Goal: Task Accomplishment & Management: Use online tool/utility

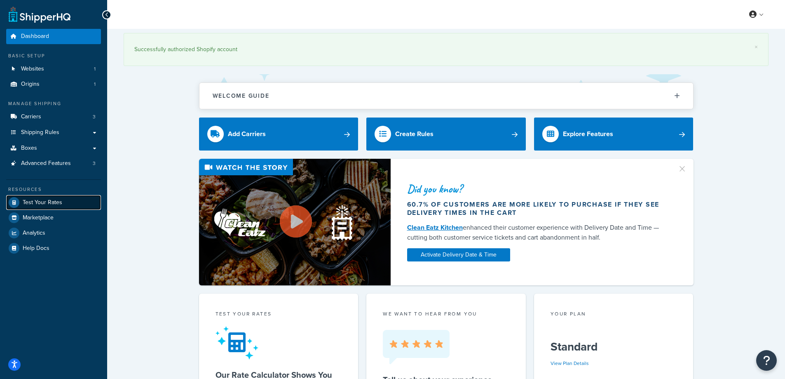
click at [32, 203] on span "Test Your Rates" at bounding box center [43, 202] width 40 height 7
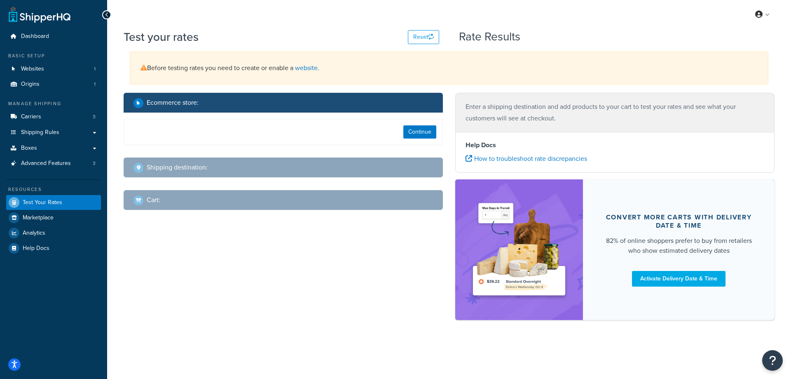
select select "[GEOGRAPHIC_DATA]"
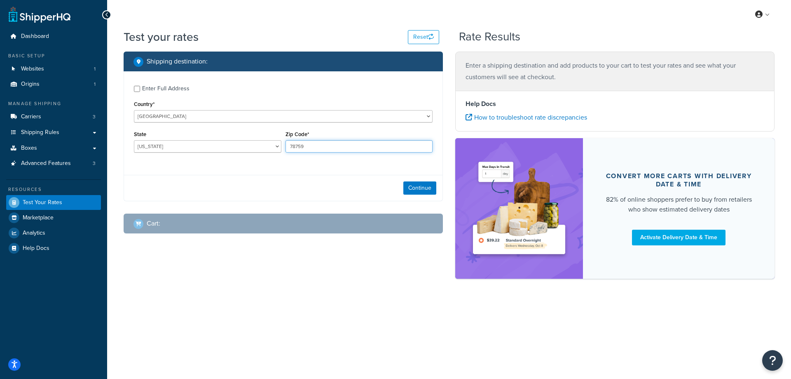
drag, startPoint x: 313, startPoint y: 145, endPoint x: 290, endPoint y: 147, distance: 23.6
click at [290, 147] on input "78759" at bounding box center [358, 146] width 147 height 12
paste input "37863"
type input "37863"
click at [253, 162] on div "Enter Full Address Country* [GEOGRAPHIC_DATA] [GEOGRAPHIC_DATA] [GEOGRAPHIC_DAT…" at bounding box center [283, 119] width 318 height 97
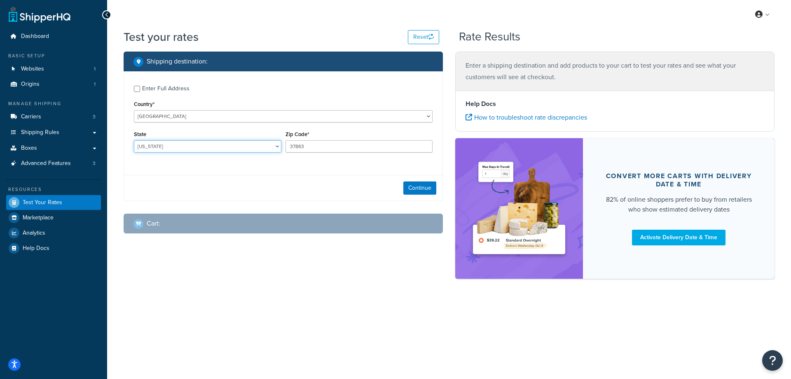
click at [193, 144] on select "[US_STATE] [US_STATE] [US_STATE] [US_STATE] [US_STATE] Armed Forces Americas Ar…" at bounding box center [207, 146] width 147 height 12
select select "TN"
click at [134, 140] on select "[US_STATE] [US_STATE] [US_STATE] [US_STATE] [US_STATE] Armed Forces Americas Ar…" at bounding box center [207, 146] width 147 height 12
click at [416, 190] on button "Continue" at bounding box center [419, 187] width 33 height 13
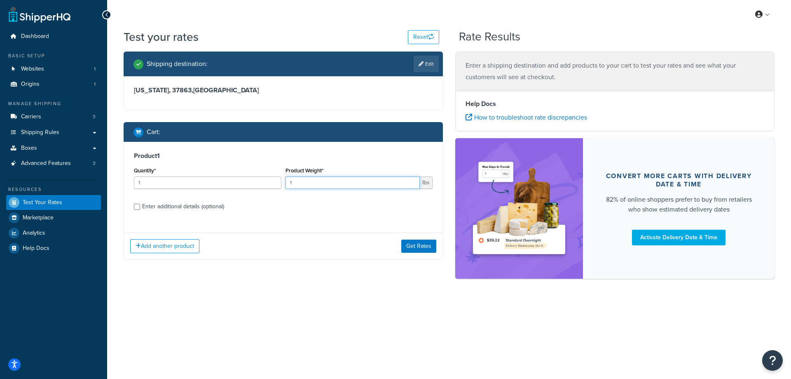
drag, startPoint x: 304, startPoint y: 183, endPoint x: 285, endPoint y: 181, distance: 19.4
click at [285, 181] on div "Product Weight* 1 lbs" at bounding box center [359, 180] width 152 height 30
paste input "2.65"
type input "2.65"
click at [246, 185] on input "1" at bounding box center [207, 182] width 147 height 12
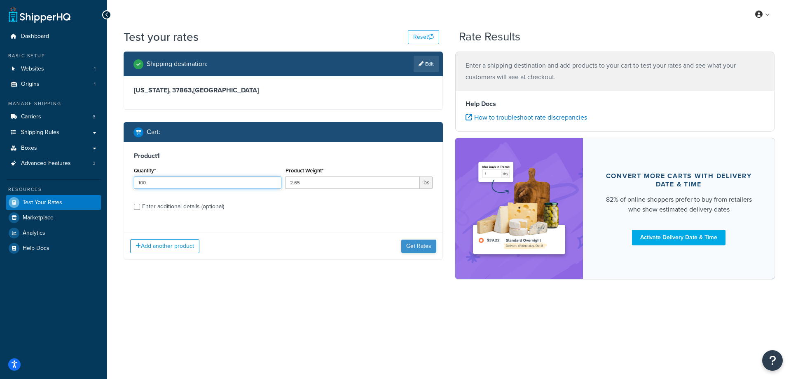
type input "100"
click at [426, 248] on button "Get Rates" at bounding box center [418, 245] width 35 height 13
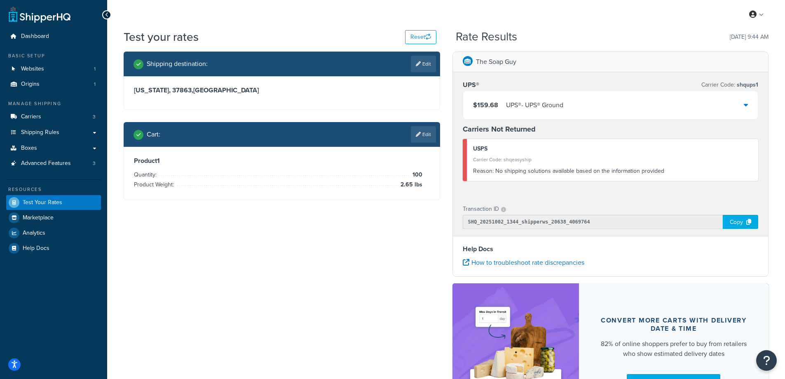
click at [514, 106] on div "UPS® - UPS® Ground" at bounding box center [534, 105] width 57 height 12
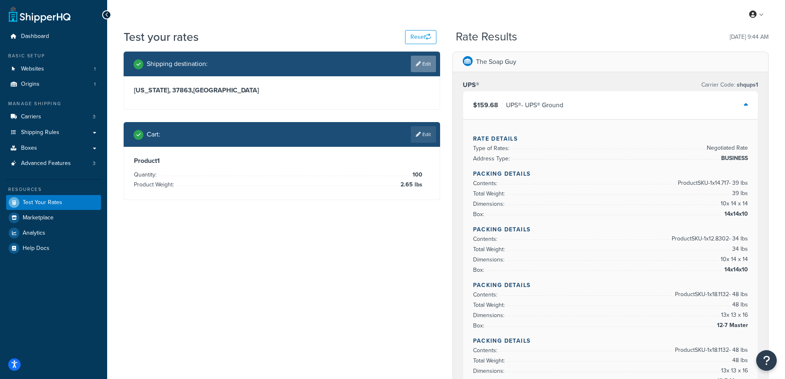
click at [420, 64] on link "Edit" at bounding box center [423, 64] width 25 height 16
select select "TN"
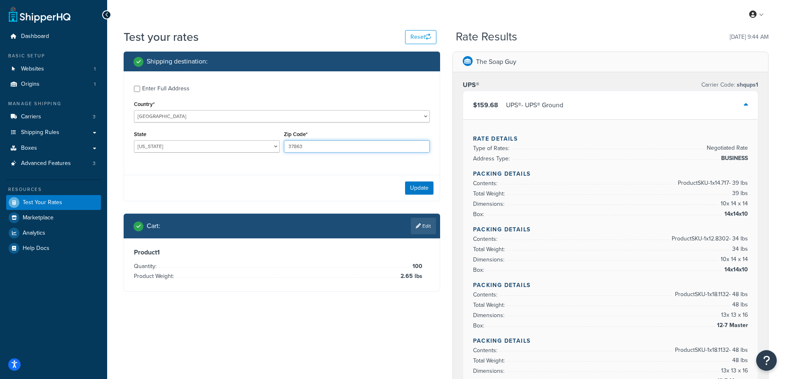
drag, startPoint x: 314, startPoint y: 145, endPoint x: 286, endPoint y: 144, distance: 27.6
click at [286, 144] on input "37863" at bounding box center [357, 146] width 146 height 12
paste input "46350"
type input "46350"
click at [262, 163] on div "Enter Full Address Country* [GEOGRAPHIC_DATA] [GEOGRAPHIC_DATA] [GEOGRAPHIC_DAT…" at bounding box center [282, 119] width 316 height 97
